Goal: Use online tool/utility: Utilize a website feature to perform a specific function

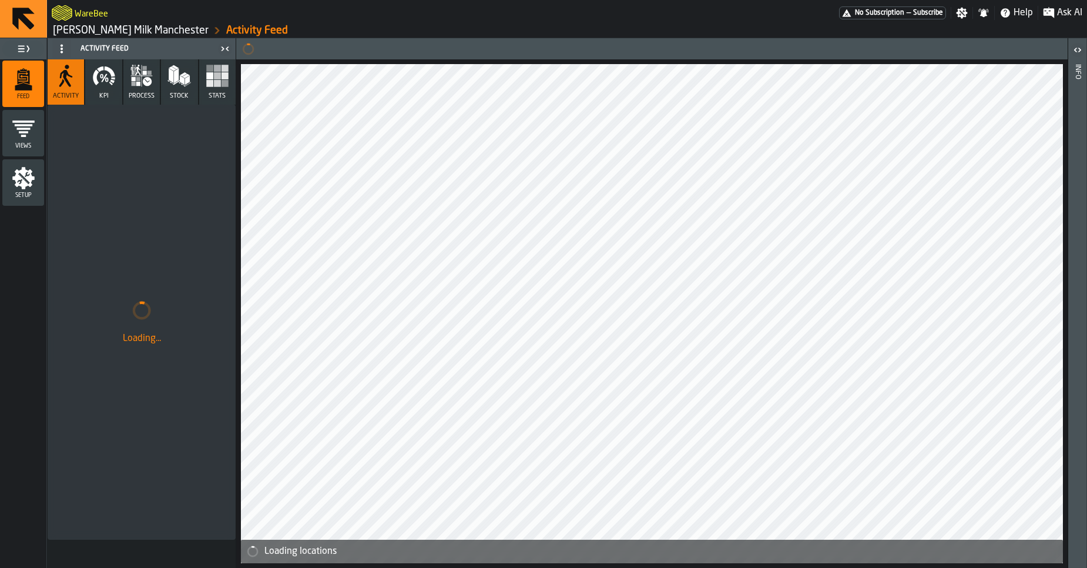
click at [90, 33] on link "Müller Milk Manchester" at bounding box center [131, 30] width 156 height 13
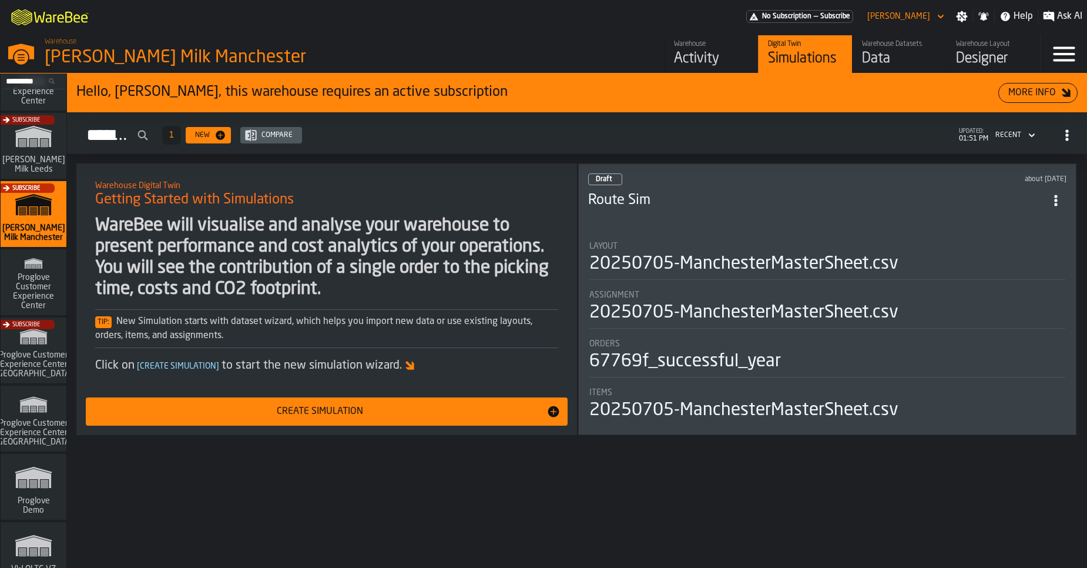
scroll to position [955, 0]
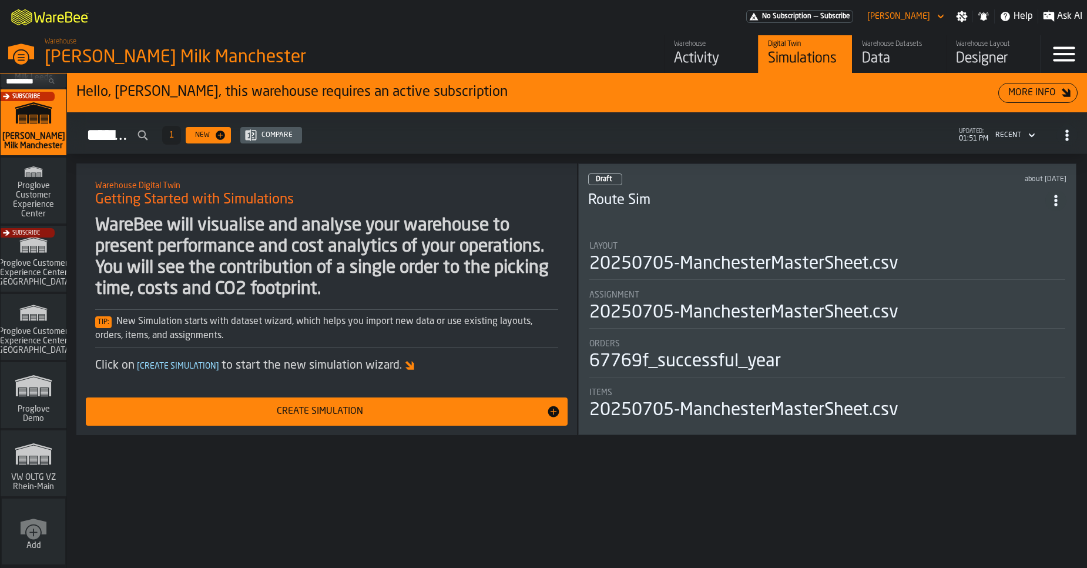
click at [31, 488] on span "VW OLTG VZ Rhein-Main" at bounding box center [33, 481] width 56 height 19
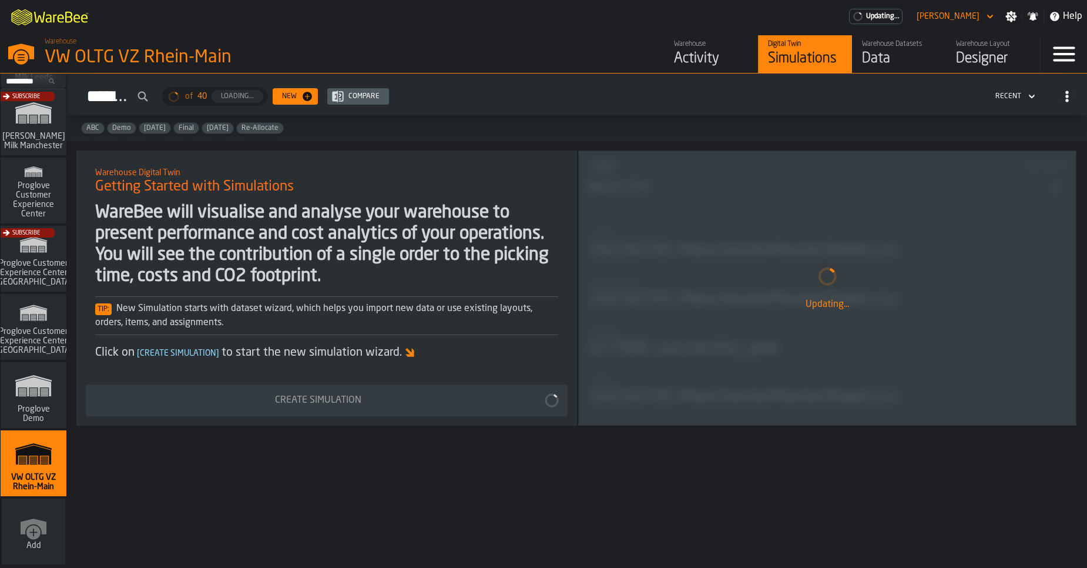
click at [877, 53] on div "Data" at bounding box center [899, 58] width 75 height 19
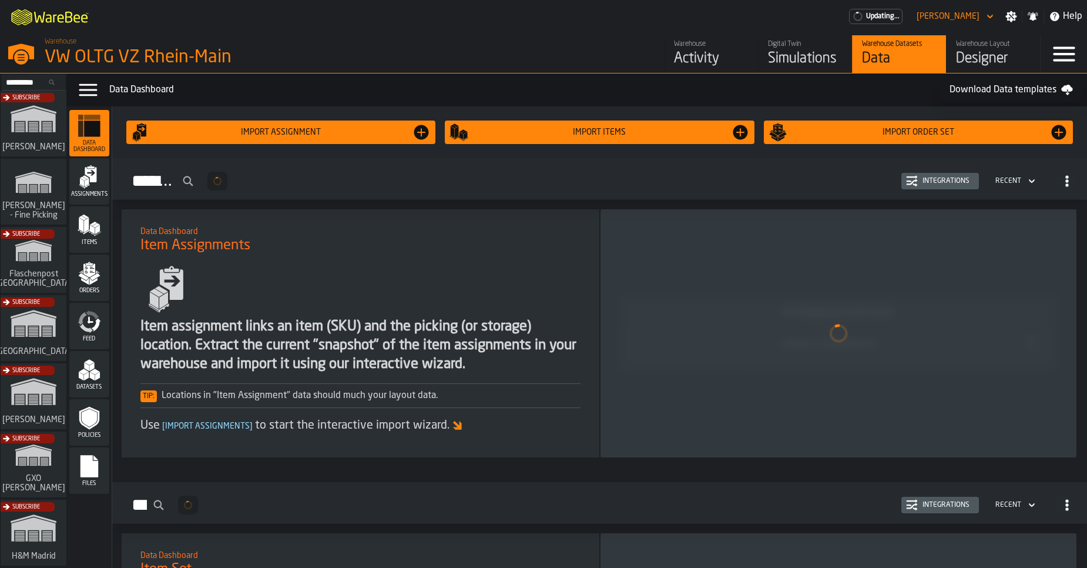
click at [806, 49] on div "Simulations" at bounding box center [805, 58] width 75 height 19
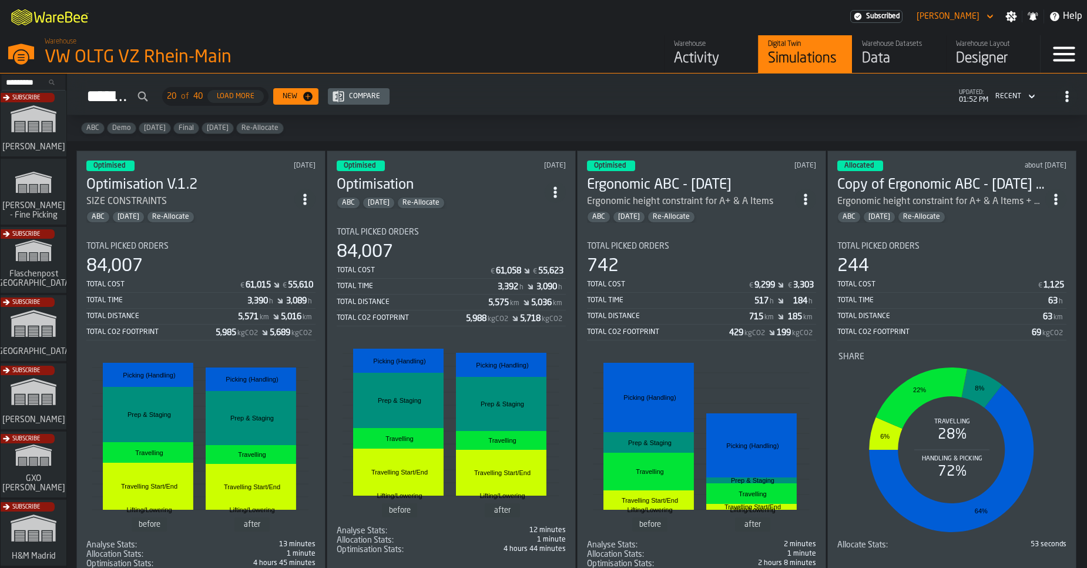
click at [216, 204] on div "SIZE CONSTRAINTS" at bounding box center [190, 201] width 208 height 14
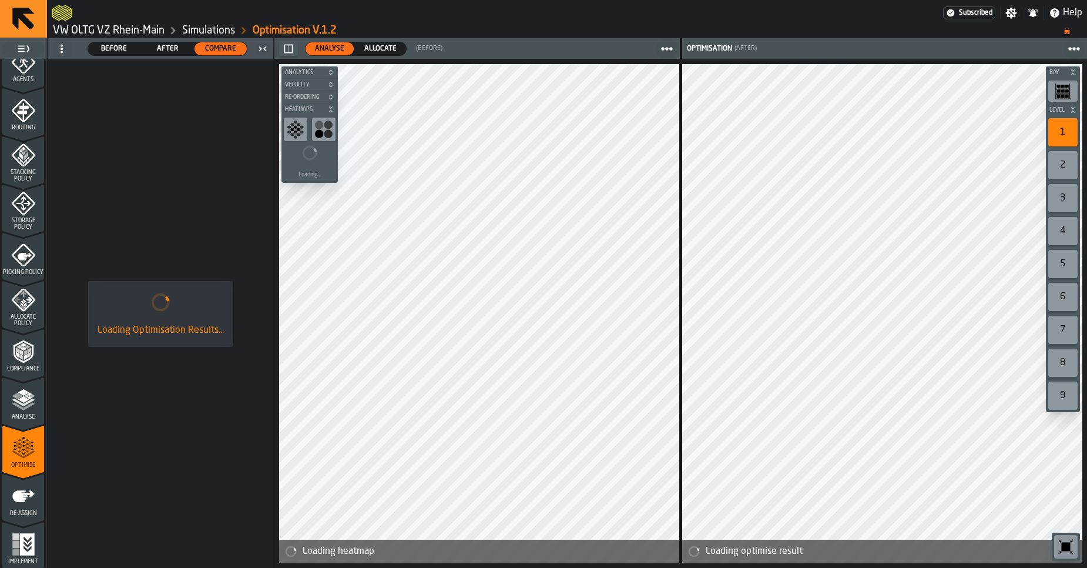
scroll to position [359, 0]
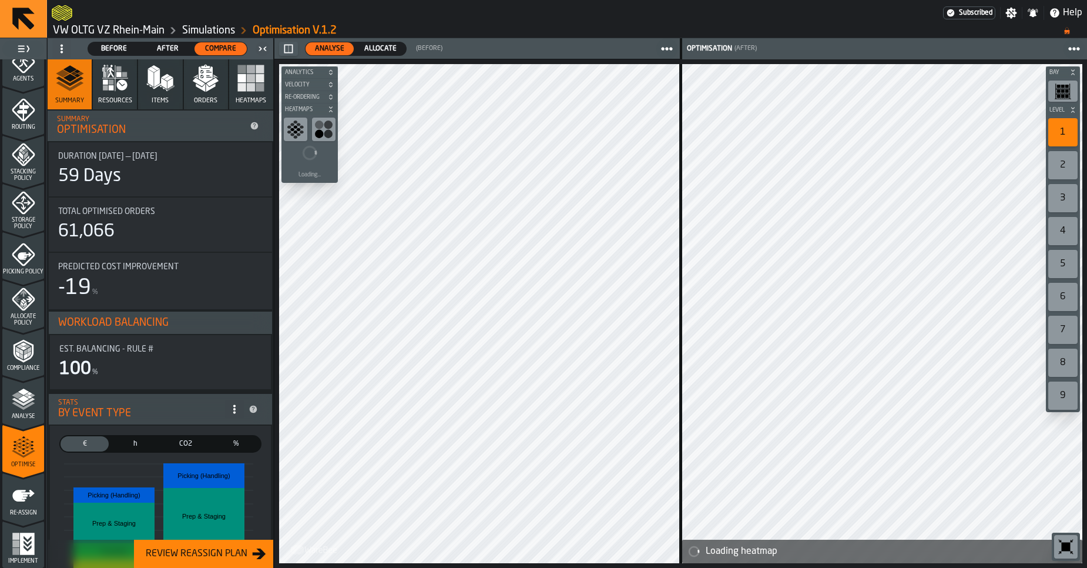
click at [387, 48] on span "Allocate" at bounding box center [381, 48] width 42 height 11
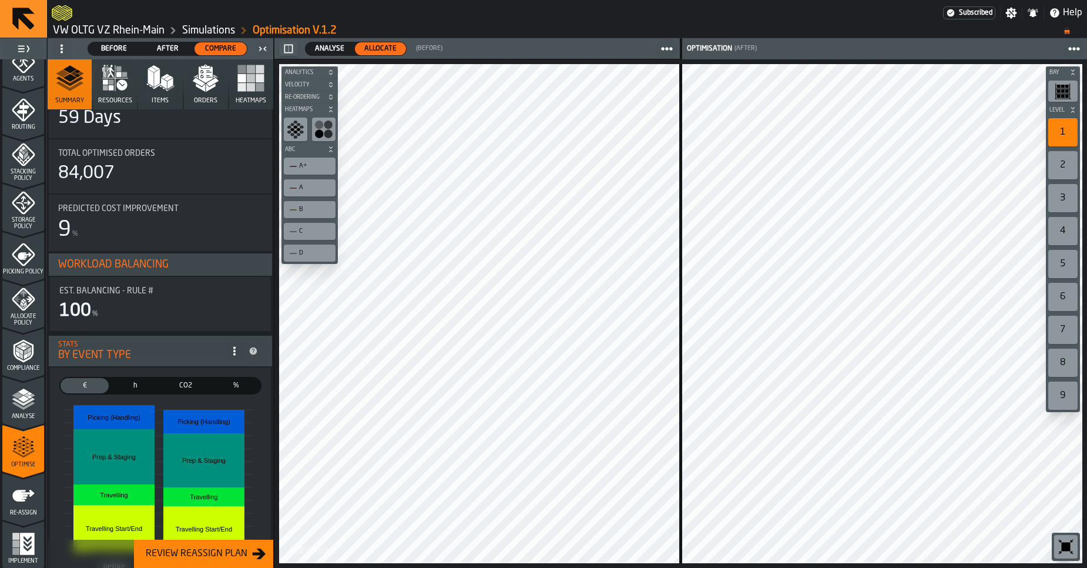
scroll to position [26, 0]
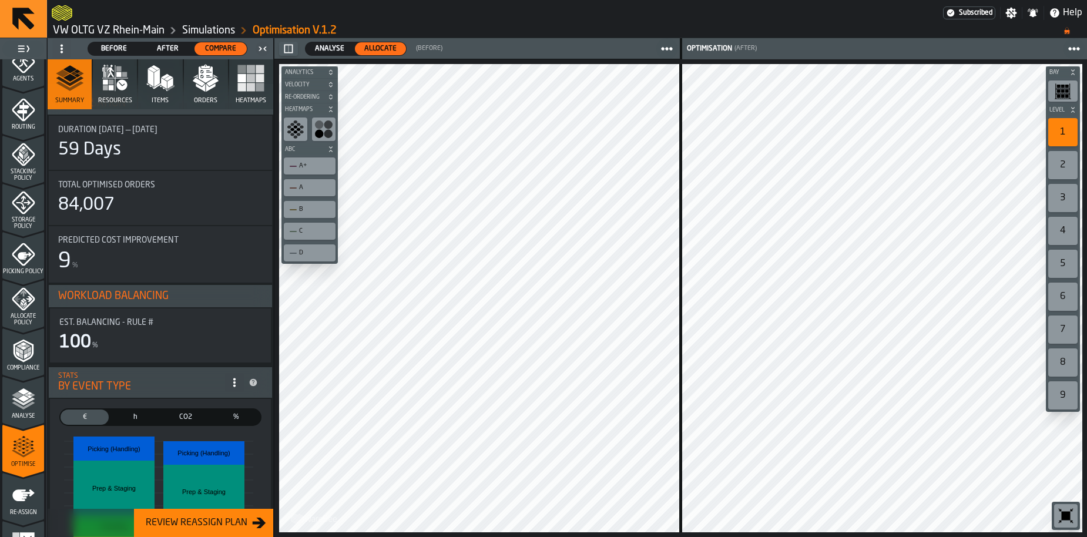
click at [307, 170] on div "A+" at bounding box center [309, 166] width 47 height 12
click at [310, 168] on div "A+" at bounding box center [315, 166] width 33 height 8
click at [309, 168] on div "A+" at bounding box center [315, 166] width 33 height 8
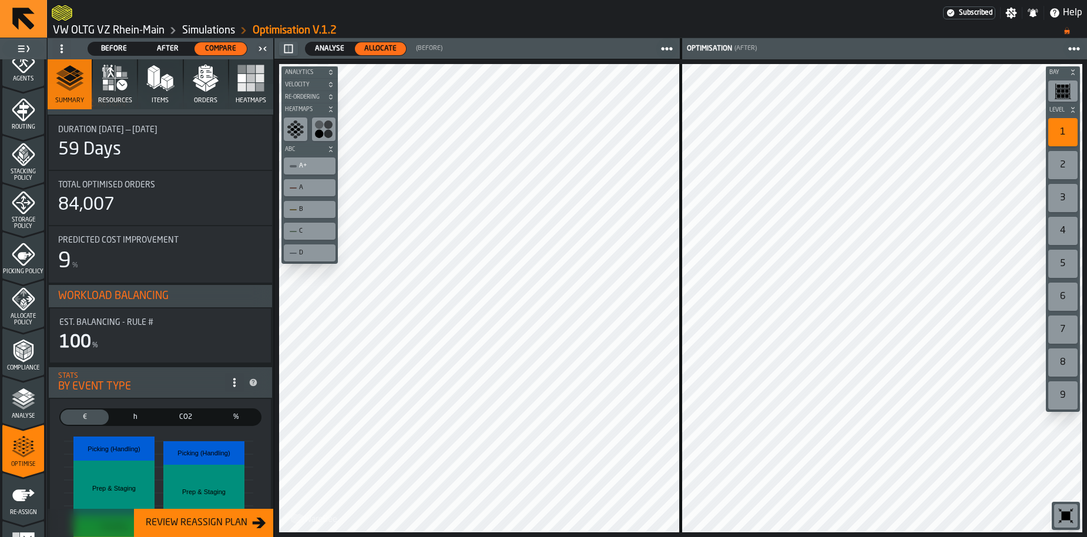
click at [309, 168] on div "A+" at bounding box center [315, 166] width 33 height 8
click at [307, 172] on div "A+" at bounding box center [309, 166] width 47 height 12
click at [305, 170] on div "A+" at bounding box center [309, 166] width 47 height 12
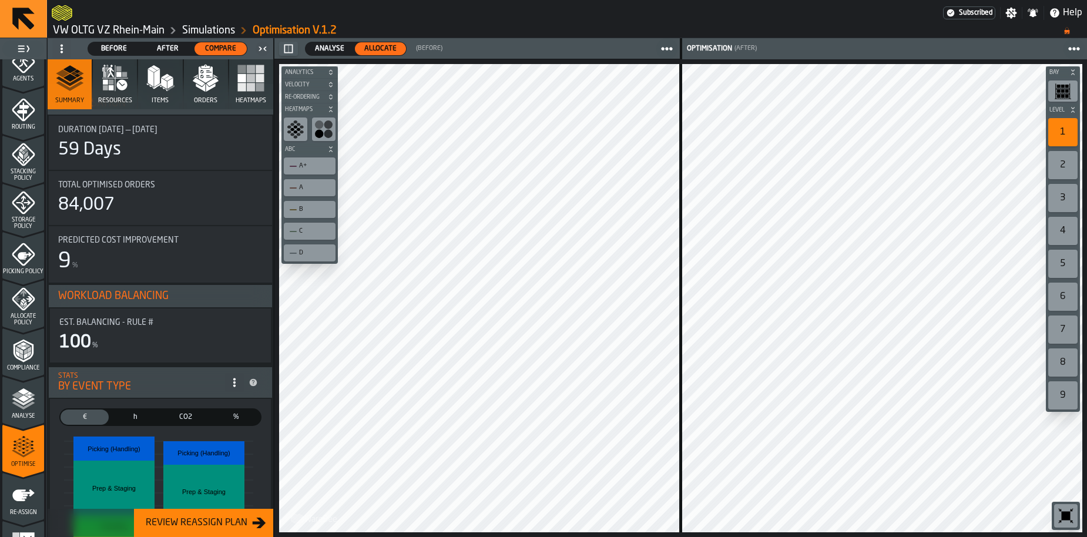
click at [305, 170] on div "A+" at bounding box center [309, 166] width 47 height 12
click at [311, 192] on div "A" at bounding box center [309, 188] width 47 height 12
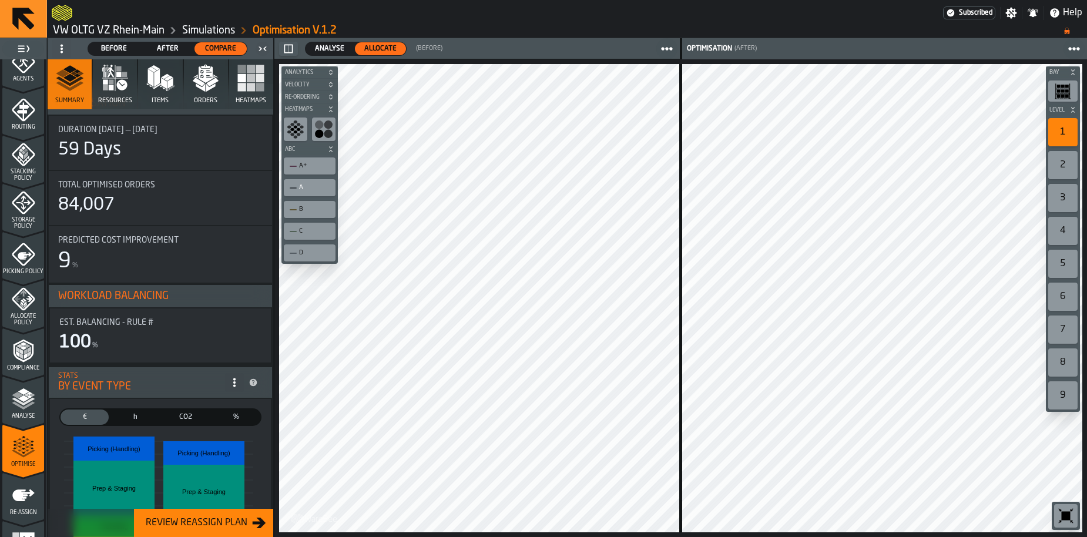
click at [311, 192] on div "A" at bounding box center [309, 188] width 47 height 12
click at [1070, 231] on div "4" at bounding box center [1062, 231] width 29 height 28
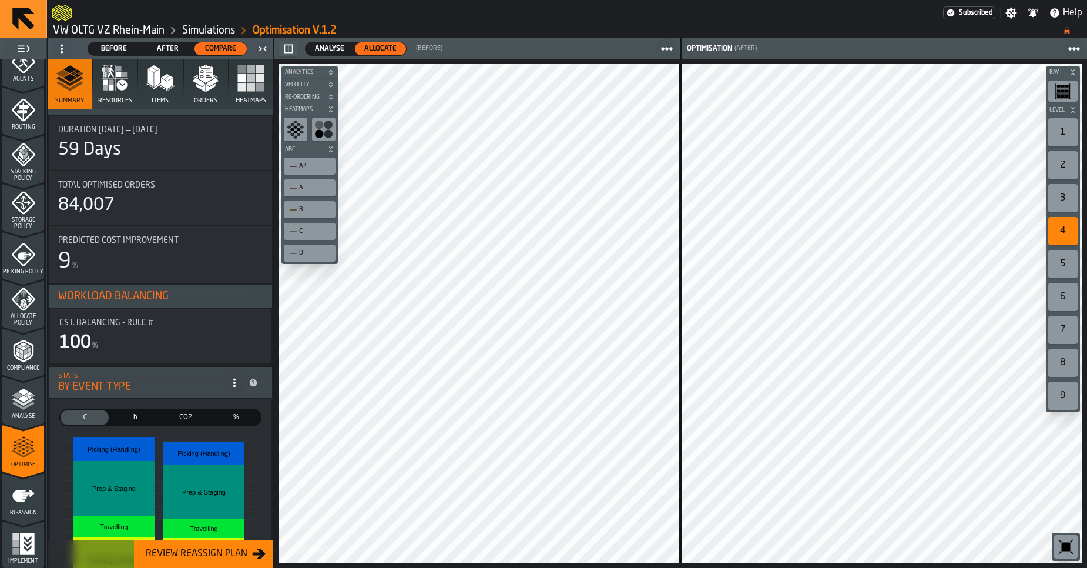
click at [23, 248] on icon "menu Picking Policy" at bounding box center [23, 254] width 23 height 23
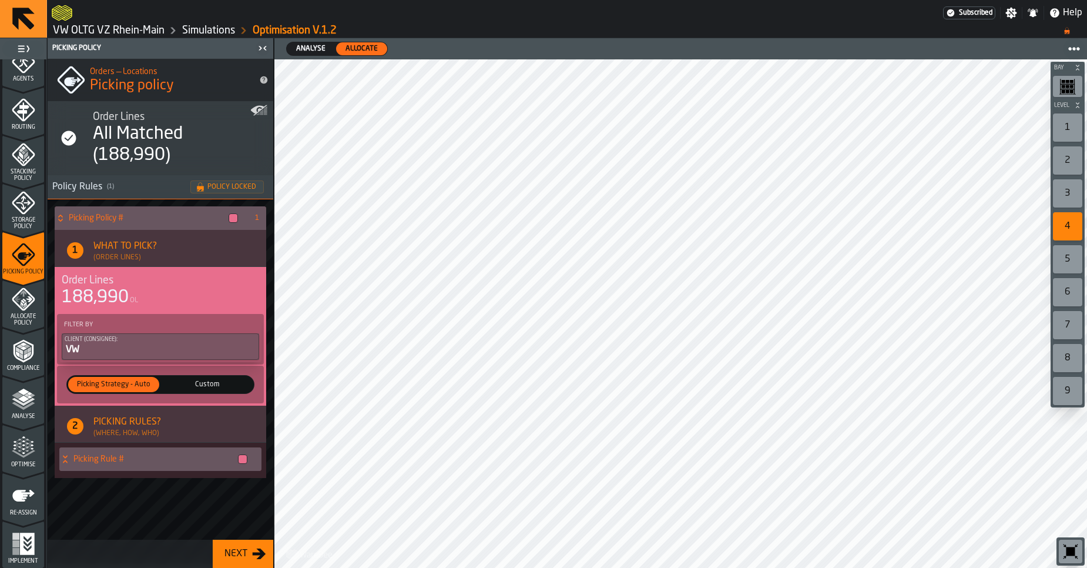
click at [20, 124] on span "Routing" at bounding box center [23, 127] width 42 height 6
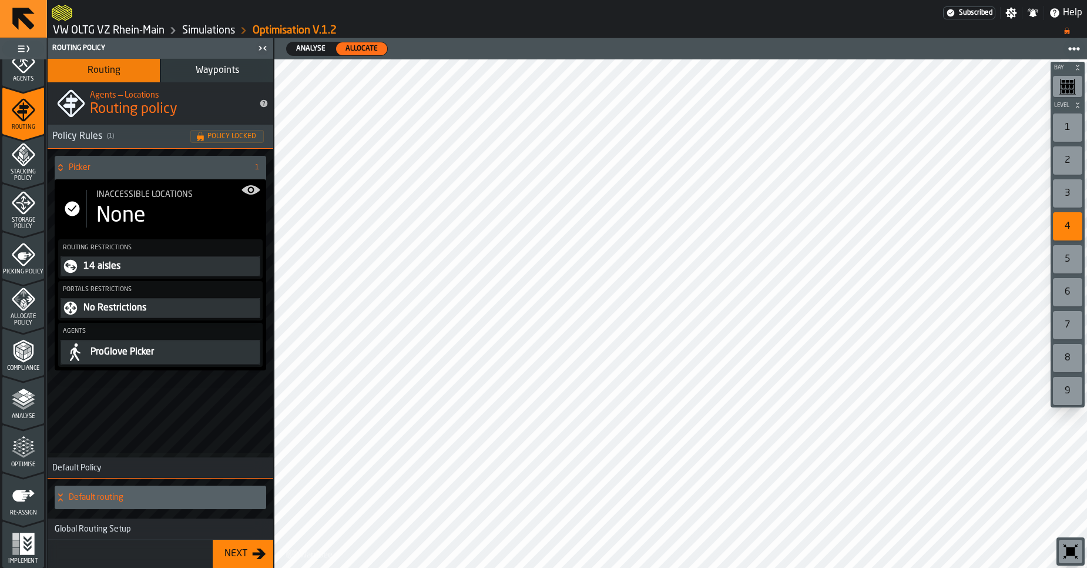
click at [29, 161] on icon "menu Stacking Policy" at bounding box center [23, 154] width 23 height 23
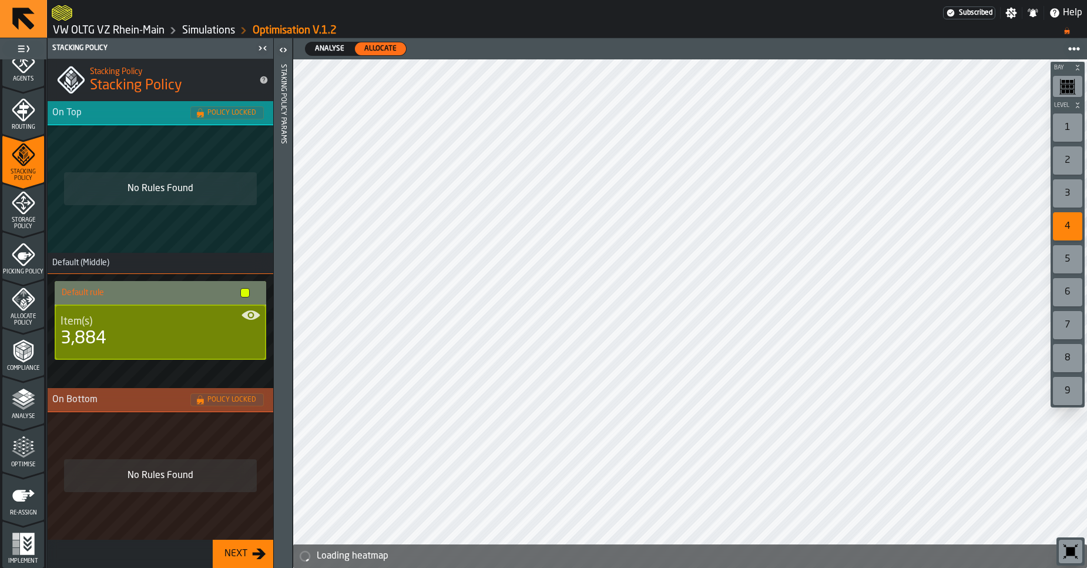
click at [22, 225] on span "Storage Policy" at bounding box center [23, 223] width 42 height 13
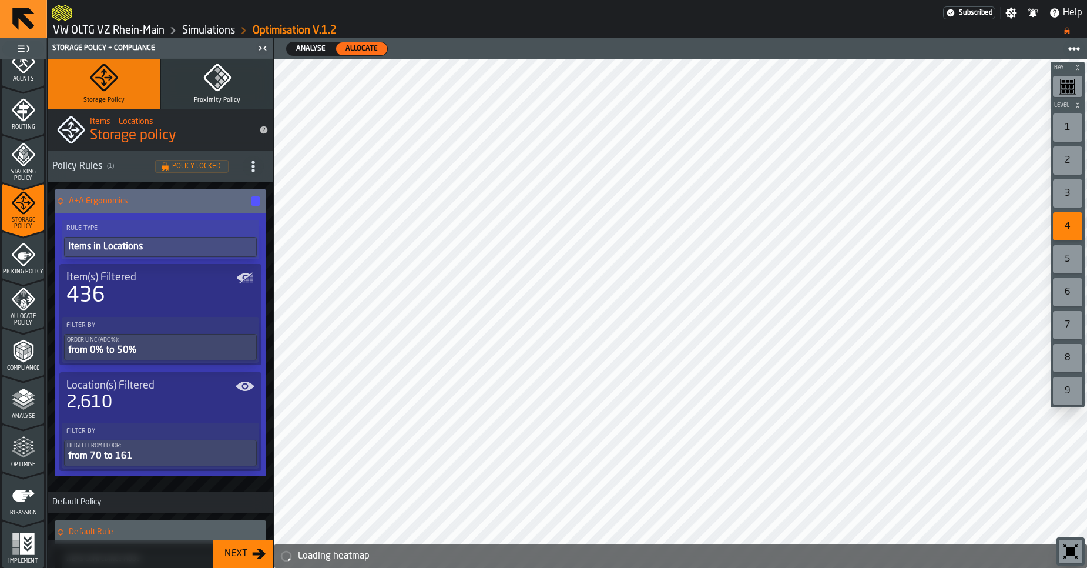
click at [19, 268] on span "Picking Policy" at bounding box center [23, 271] width 42 height 6
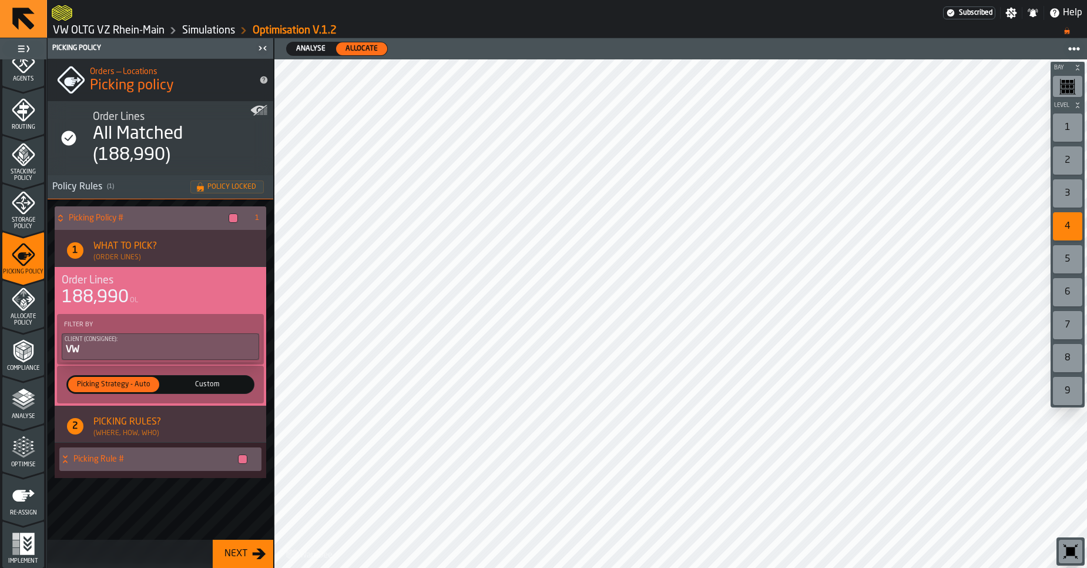
click at [19, 318] on span "Allocate Policy" at bounding box center [23, 319] width 42 height 13
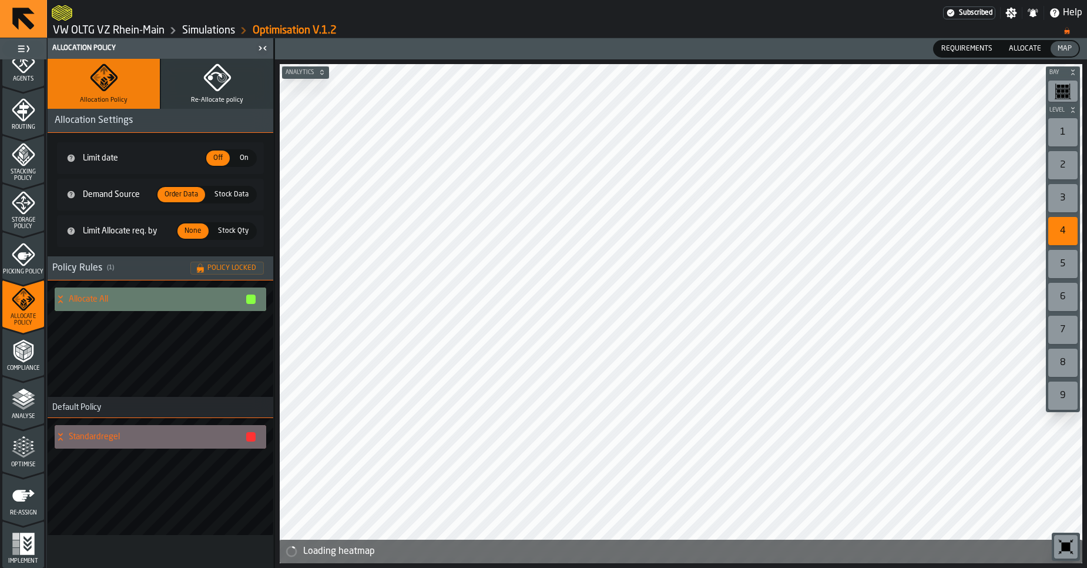
click at [22, 355] on icon "menu Compliance" at bounding box center [23, 350] width 23 height 23
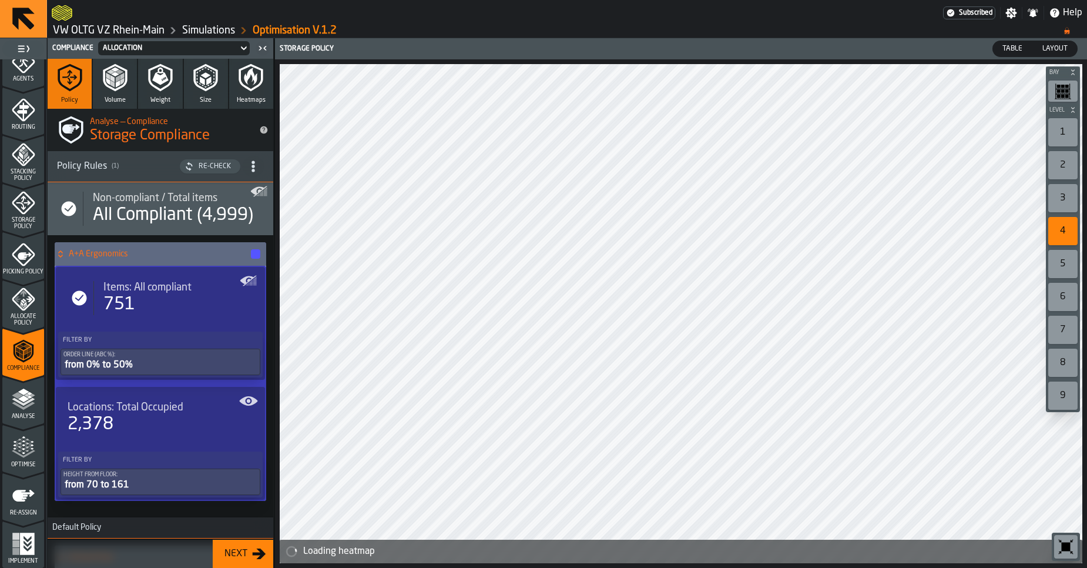
click at [22, 313] on div "Allocate Policy" at bounding box center [23, 306] width 42 height 39
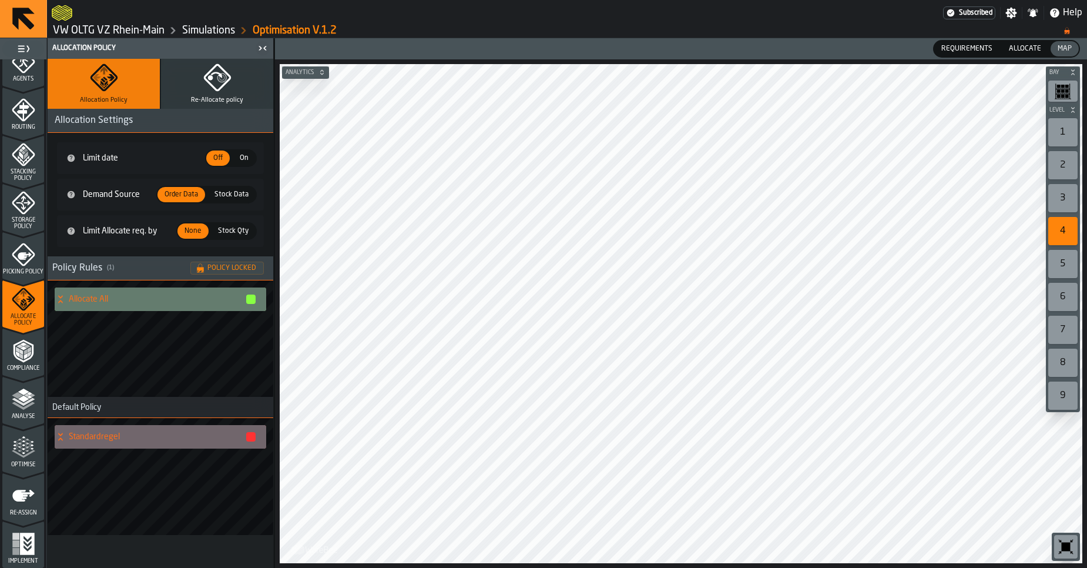
click at [25, 275] on span "Picking Policy" at bounding box center [23, 271] width 42 height 6
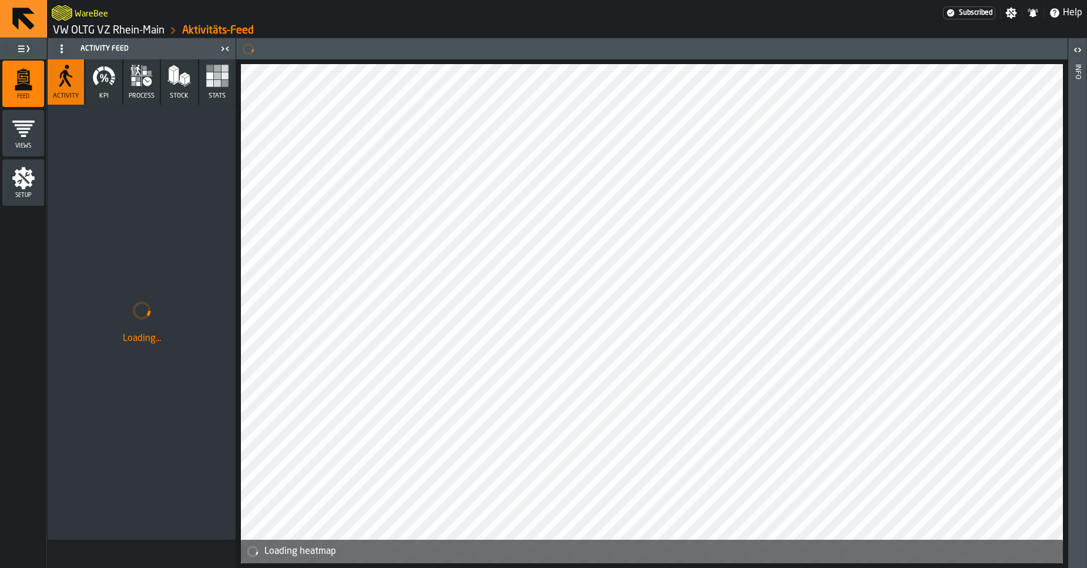
click at [125, 26] on link "VW OLTG VZ Rhein-Main" at bounding box center [109, 30] width 112 height 13
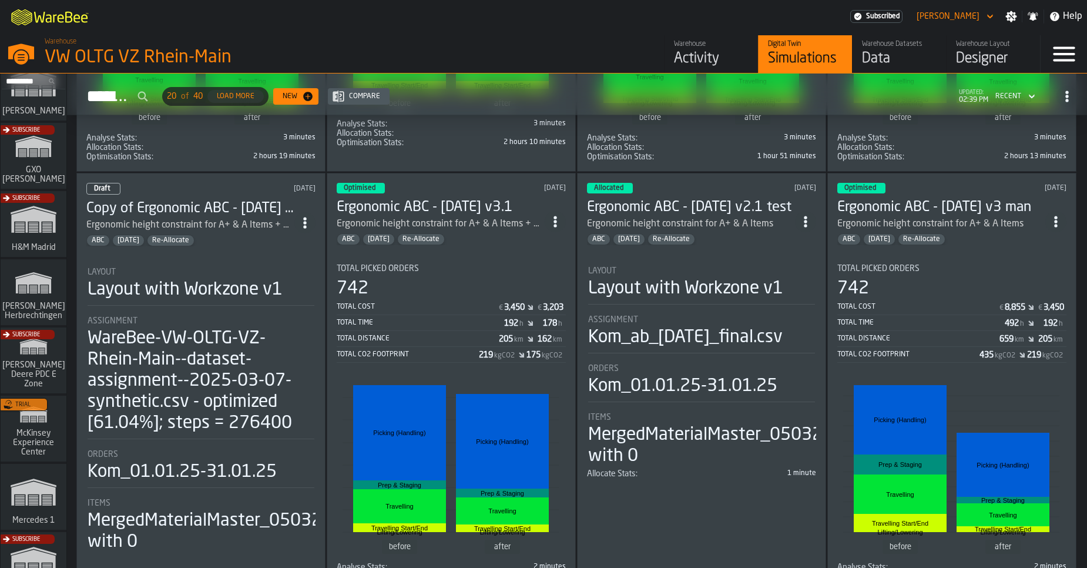
scroll to position [811, 0]
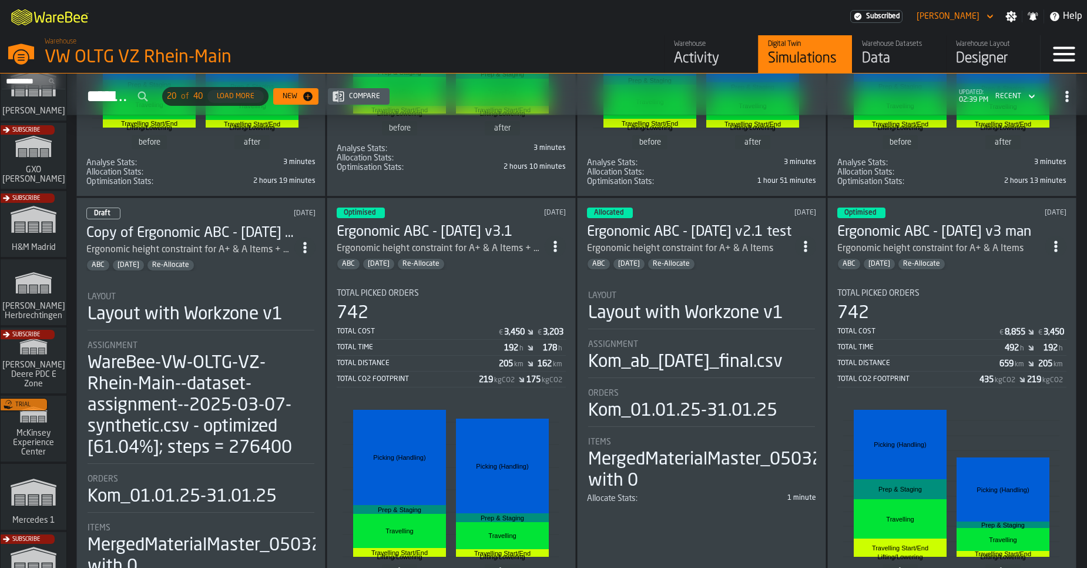
click at [556, 249] on span "ItemListCard-DashboardItemContainer" at bounding box center [555, 246] width 21 height 21
click at [547, 273] on div "Open" at bounding box center [529, 266] width 61 height 14
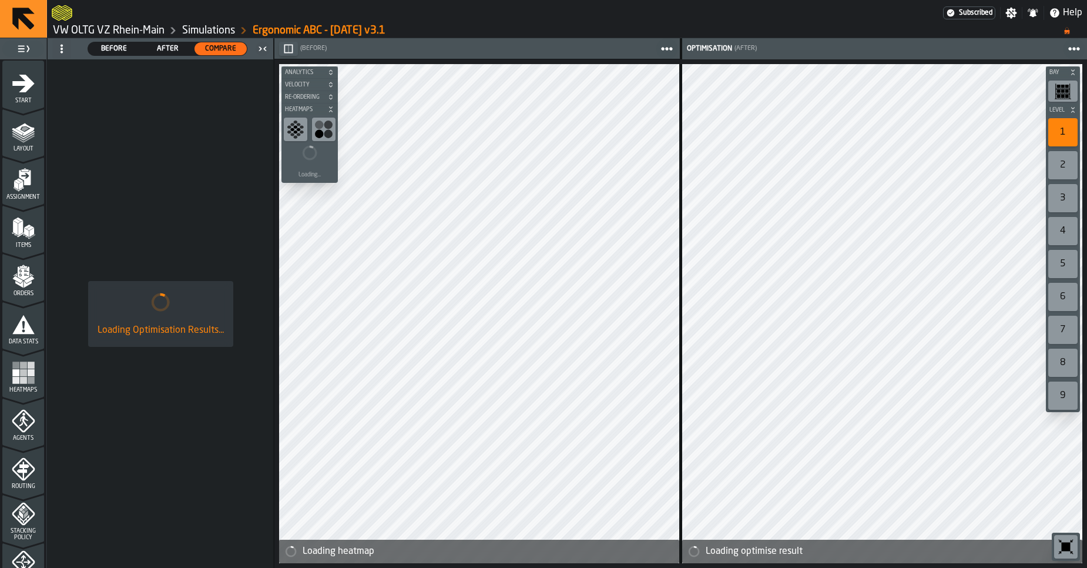
click at [31, 475] on icon "menu Routing" at bounding box center [23, 468] width 23 height 23
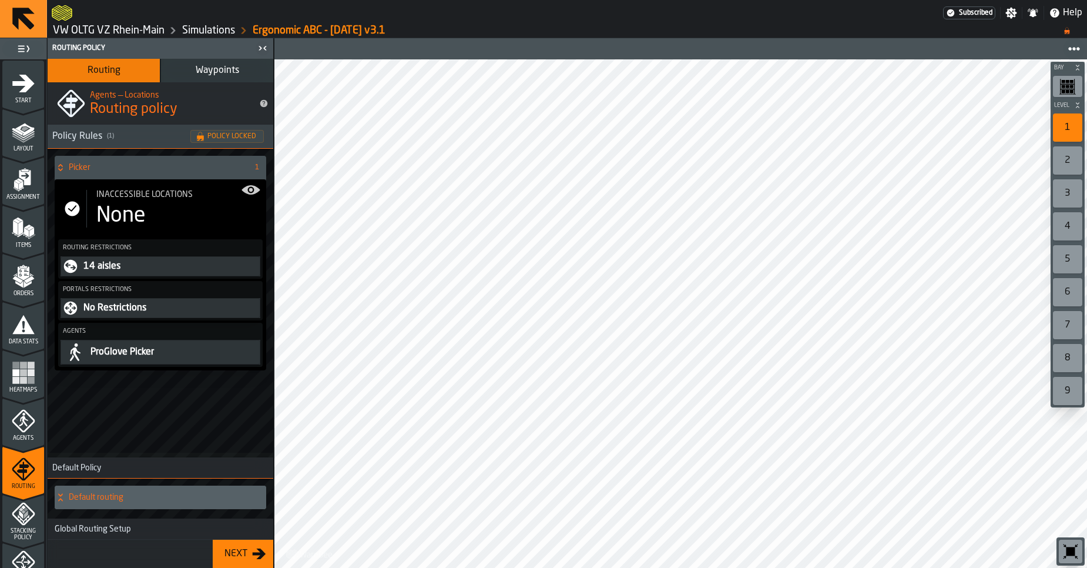
click at [202, 70] on span "Waypoints" at bounding box center [217, 70] width 43 height 9
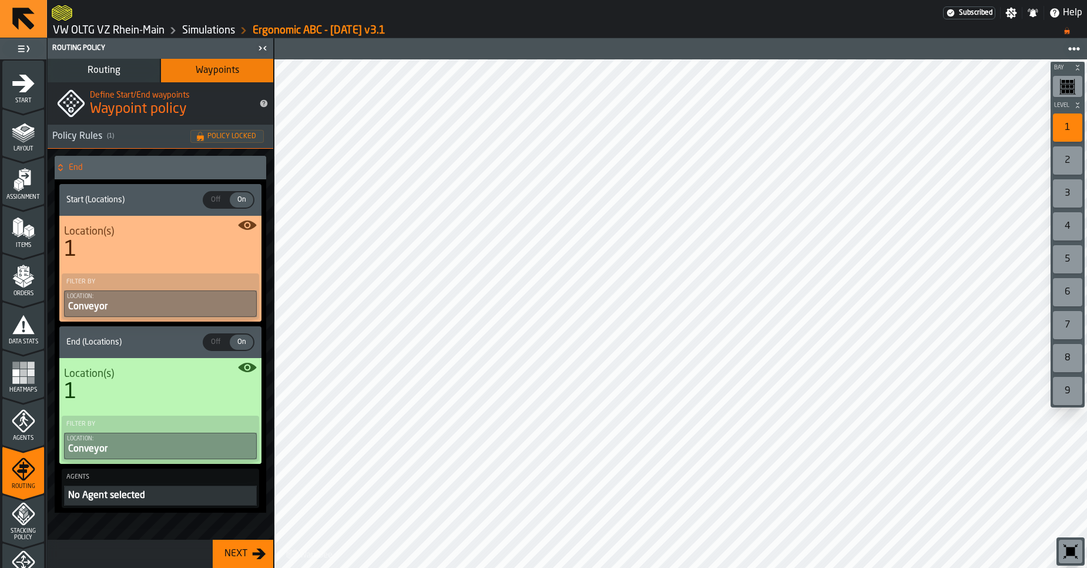
click at [133, 70] on button "Routing" at bounding box center [104, 70] width 112 height 23
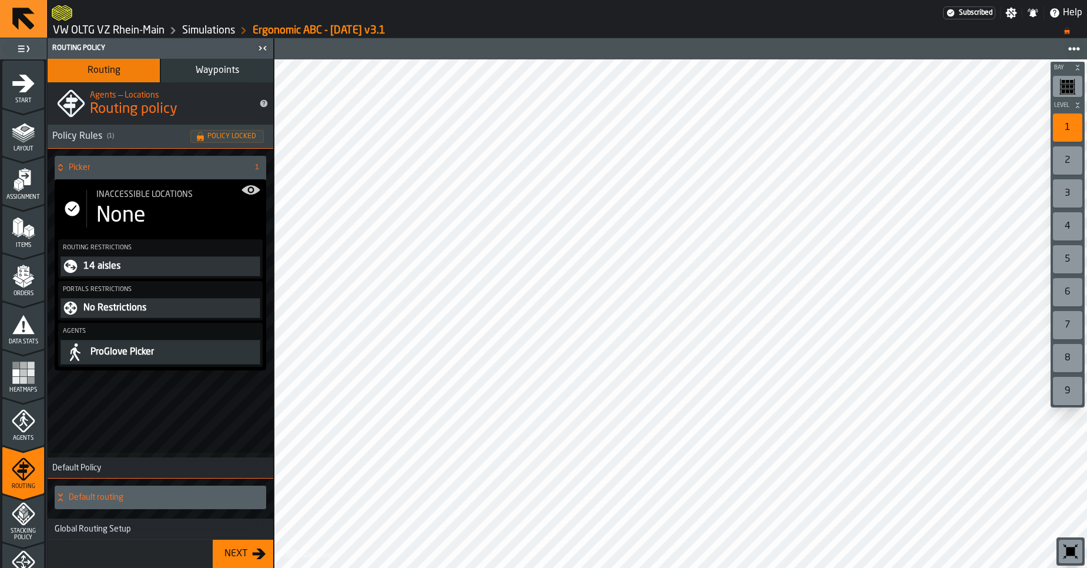
click at [26, 526] on div "Stacking Policy" at bounding box center [23, 521] width 42 height 39
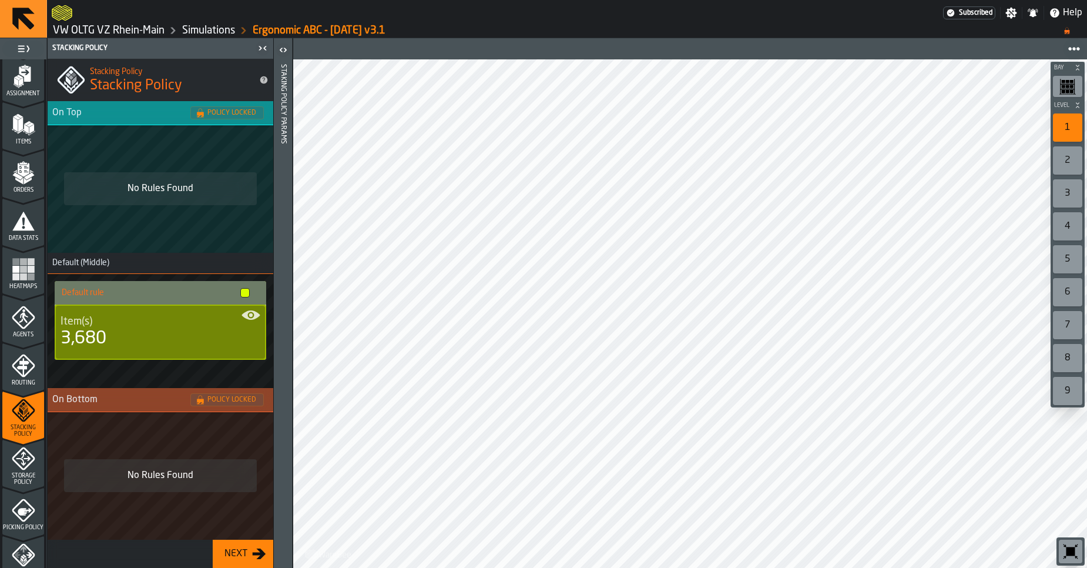
scroll to position [123, 0]
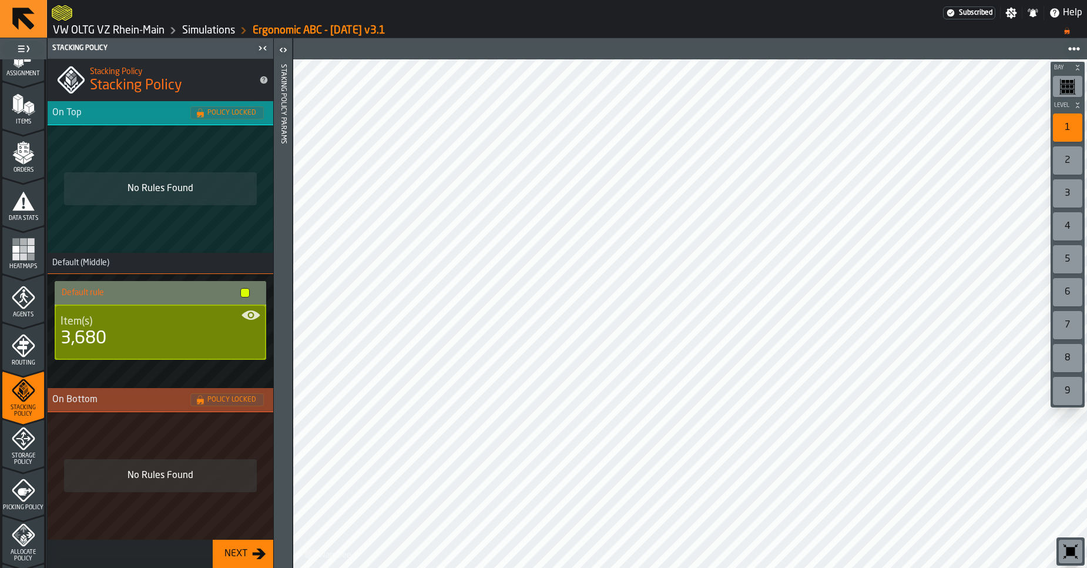
click at [21, 460] on span "Storage Policy" at bounding box center [23, 458] width 42 height 13
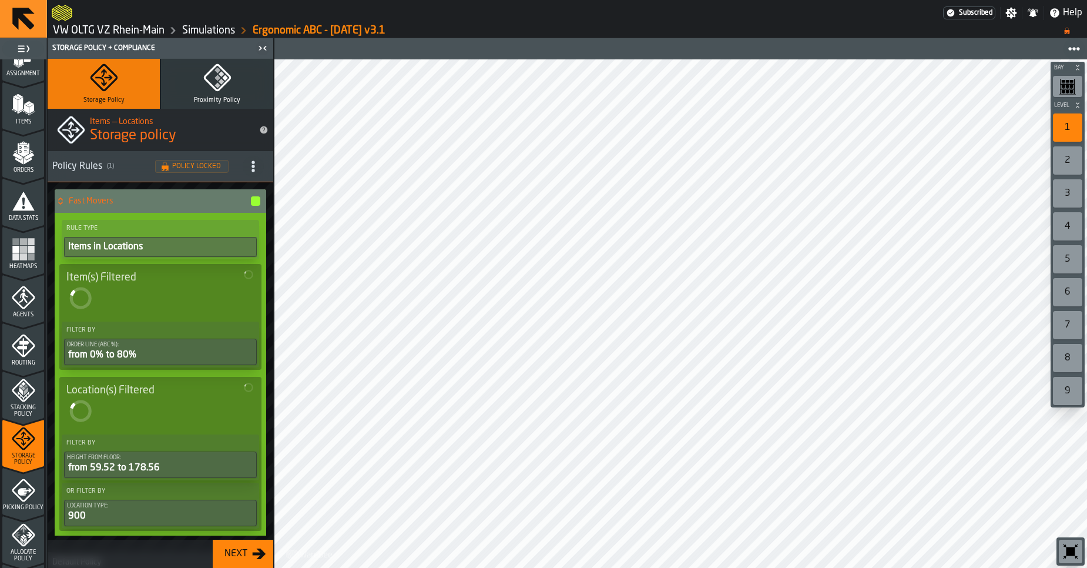
click at [18, 504] on span "Picking Policy" at bounding box center [23, 507] width 42 height 6
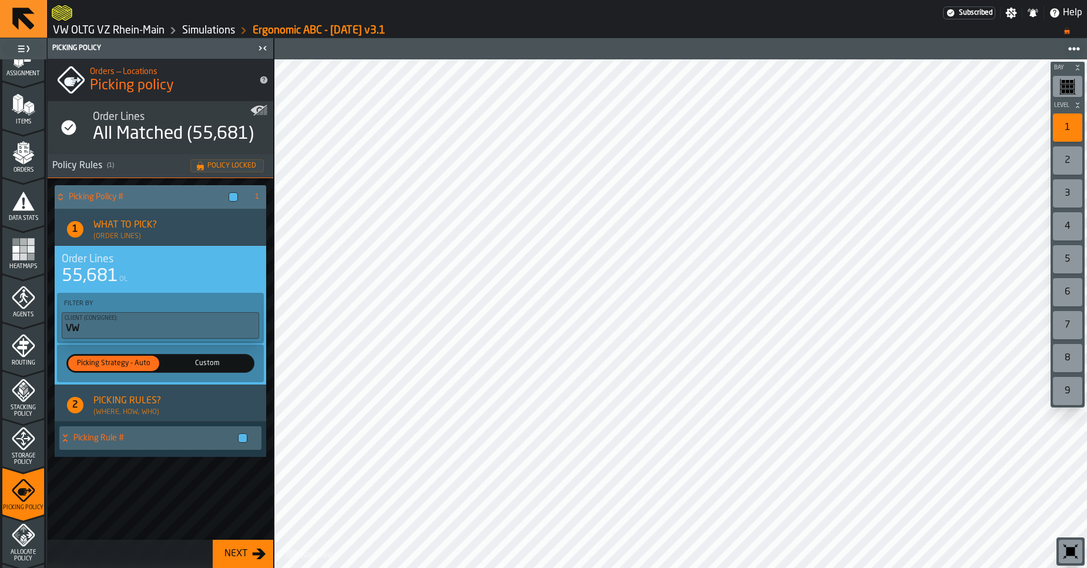
click at [187, 275] on div "55,681 OL" at bounding box center [160, 276] width 197 height 21
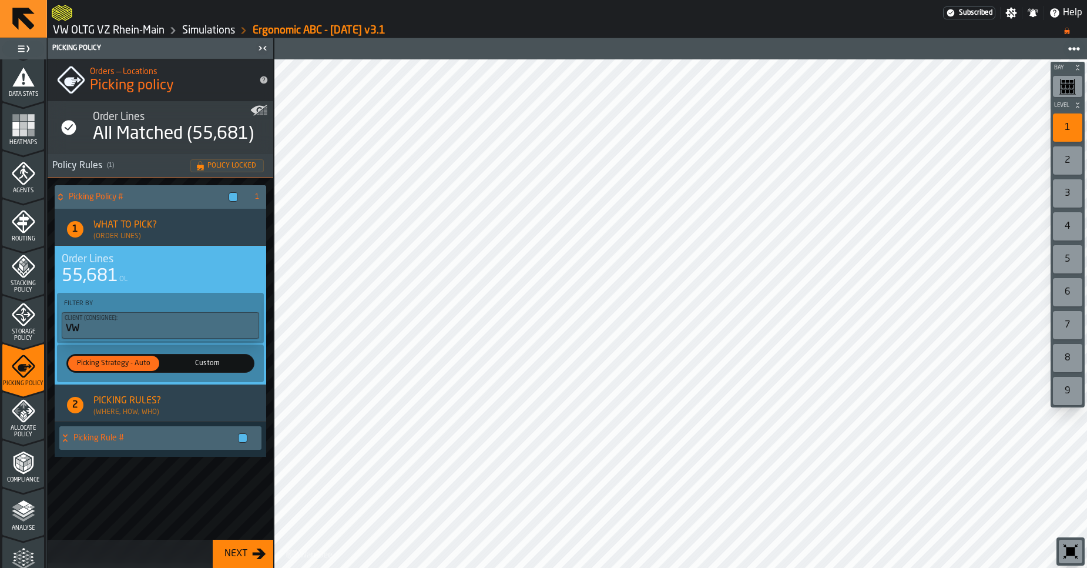
scroll to position [264, 0]
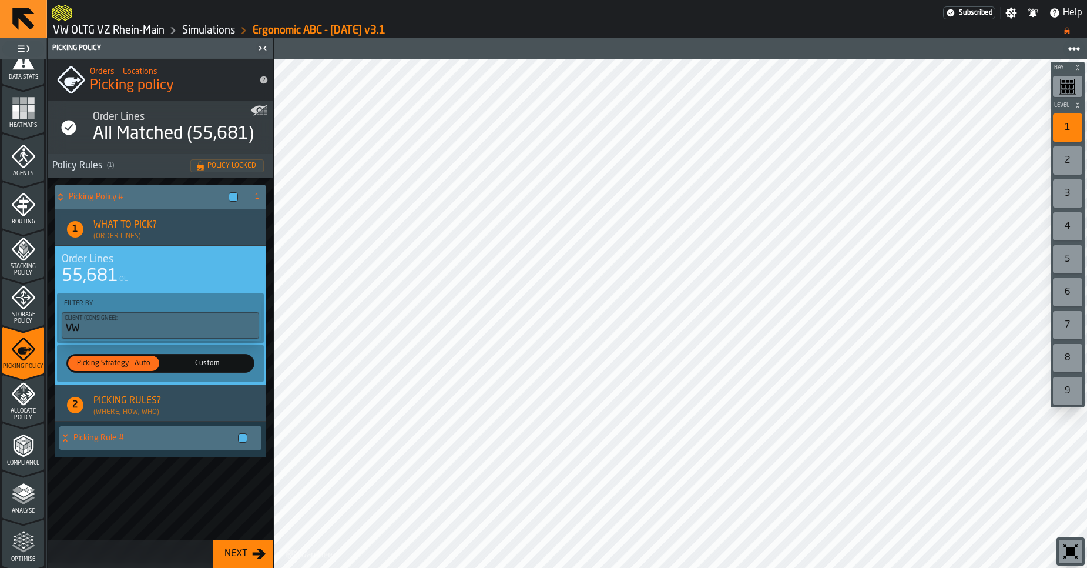
click at [61, 442] on div "Picking Rule #" at bounding box center [155, 437] width 193 height 23
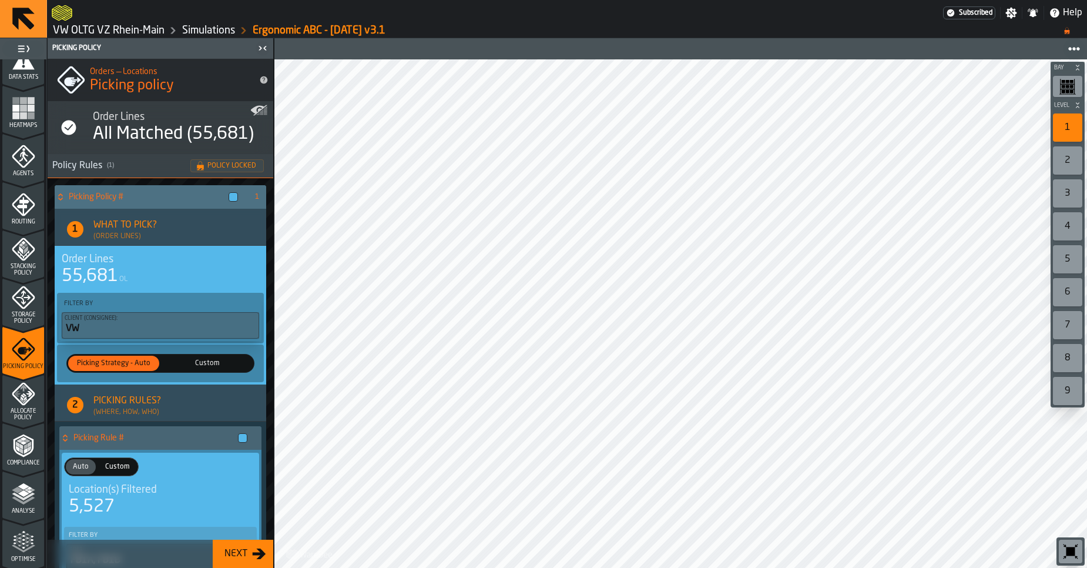
scroll to position [211, 0]
